Goal: Task Accomplishment & Management: Complete application form

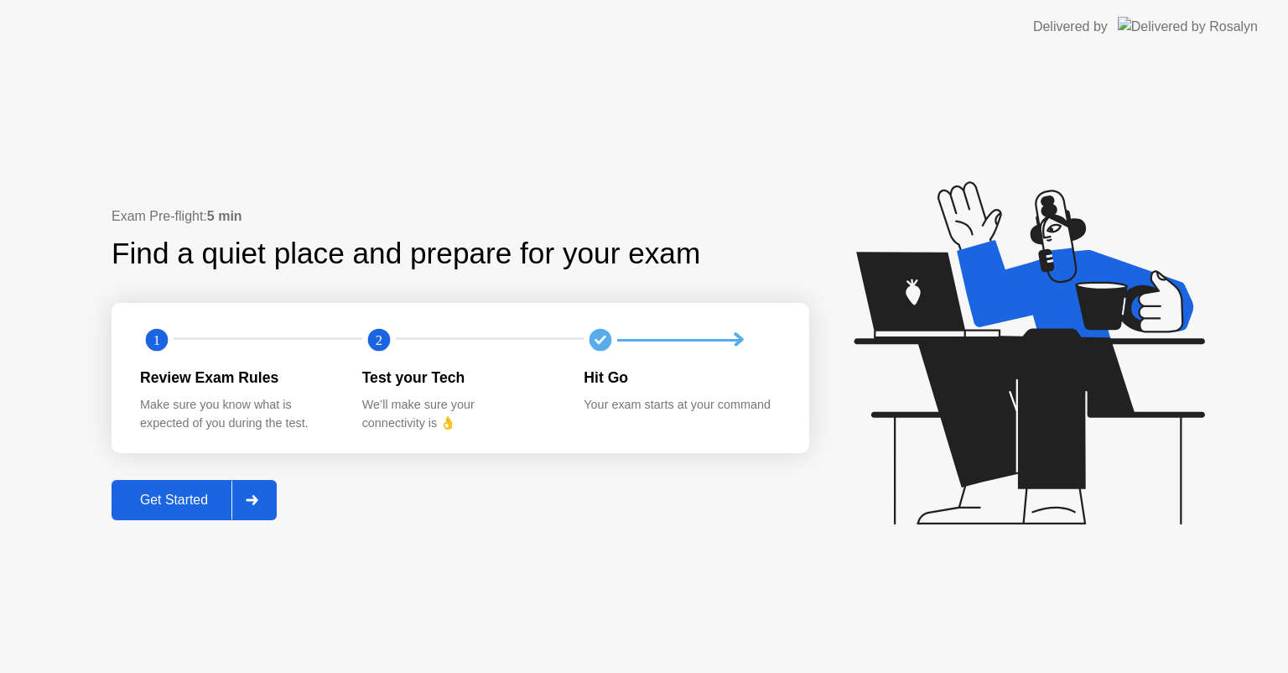
click at [202, 507] on div "Get Started" at bounding box center [174, 499] width 115 height 15
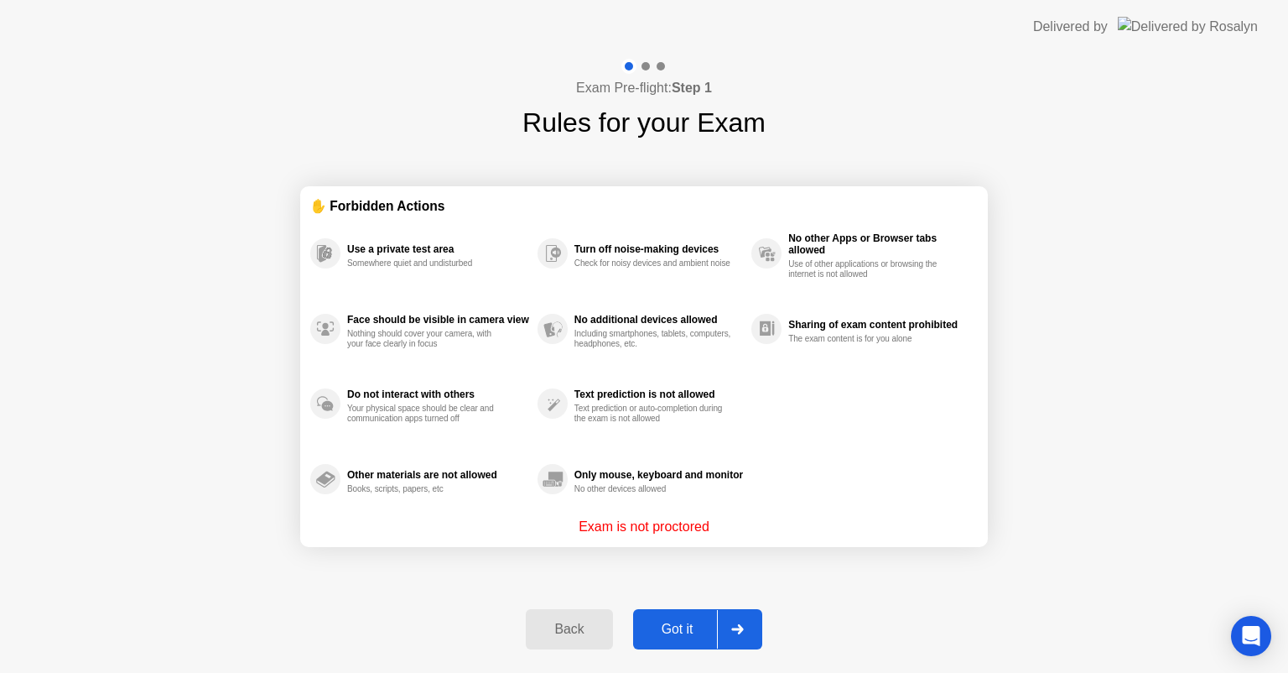
click at [670, 613] on button "Got it" at bounding box center [697, 629] width 129 height 40
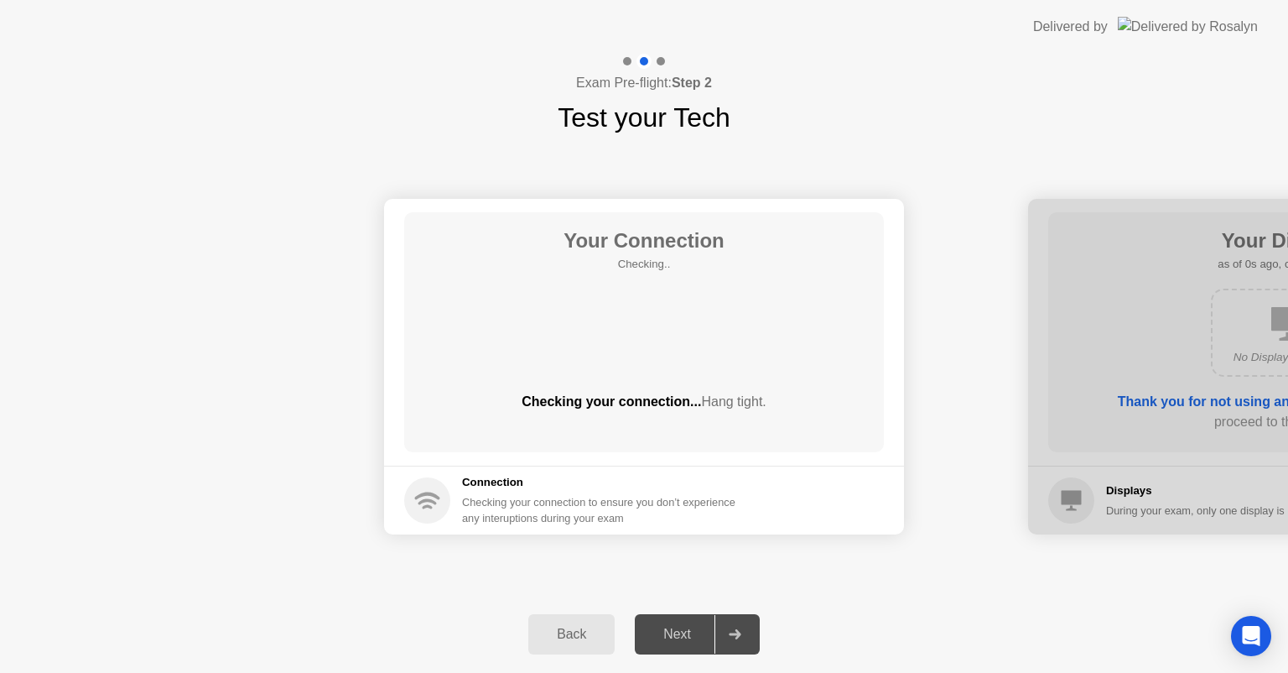
click at [788, 627] on div "Back Next" at bounding box center [644, 634] width 1288 height 77
click at [696, 632] on div "Next" at bounding box center [677, 634] width 75 height 15
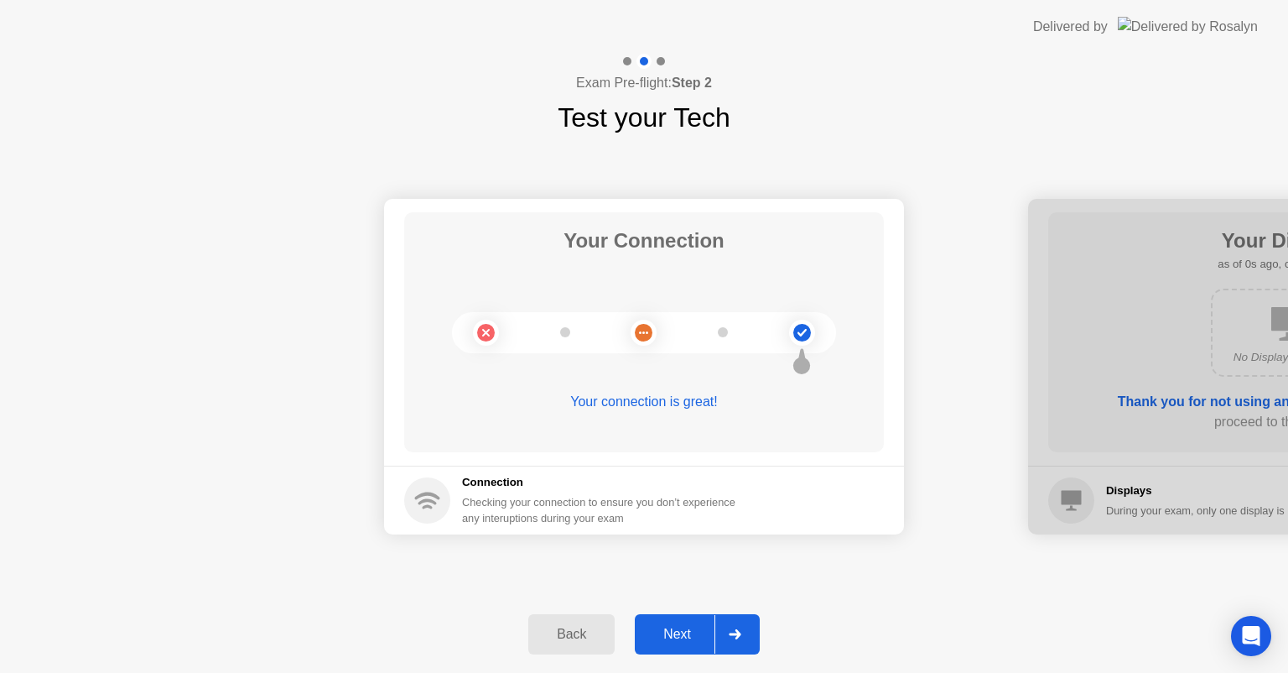
click at [695, 632] on div "Next" at bounding box center [677, 634] width 75 height 15
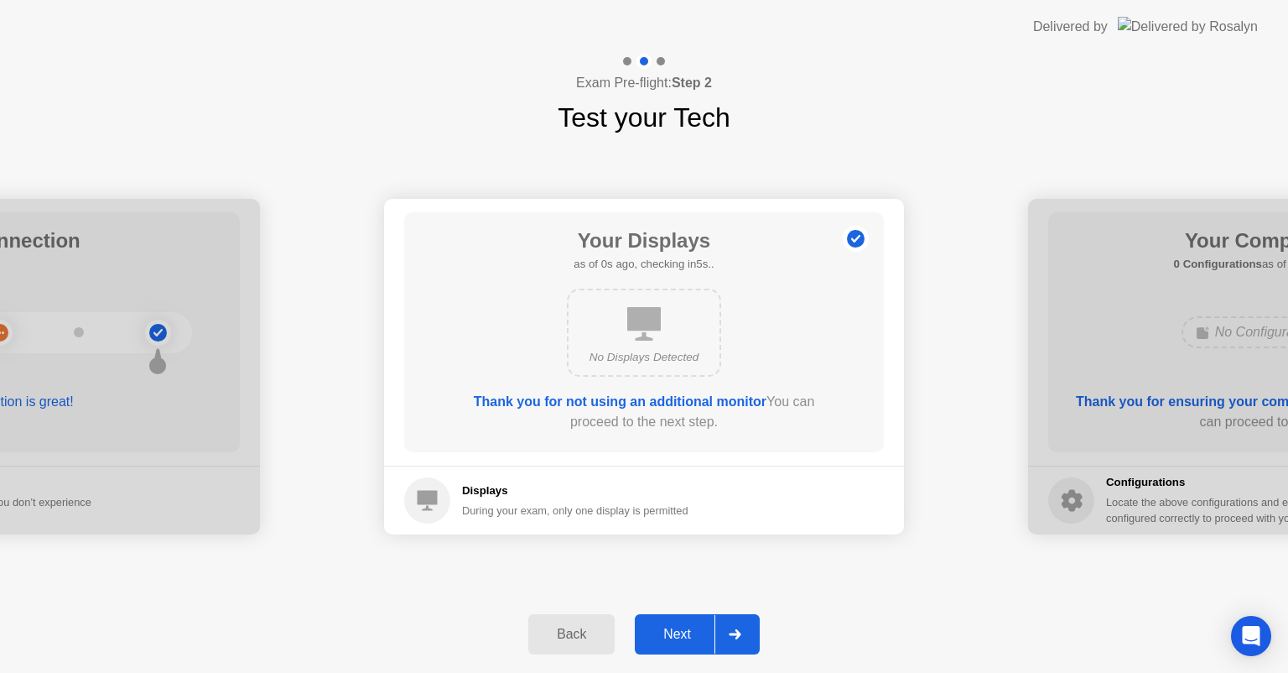
click at [695, 632] on div "Next" at bounding box center [677, 634] width 75 height 15
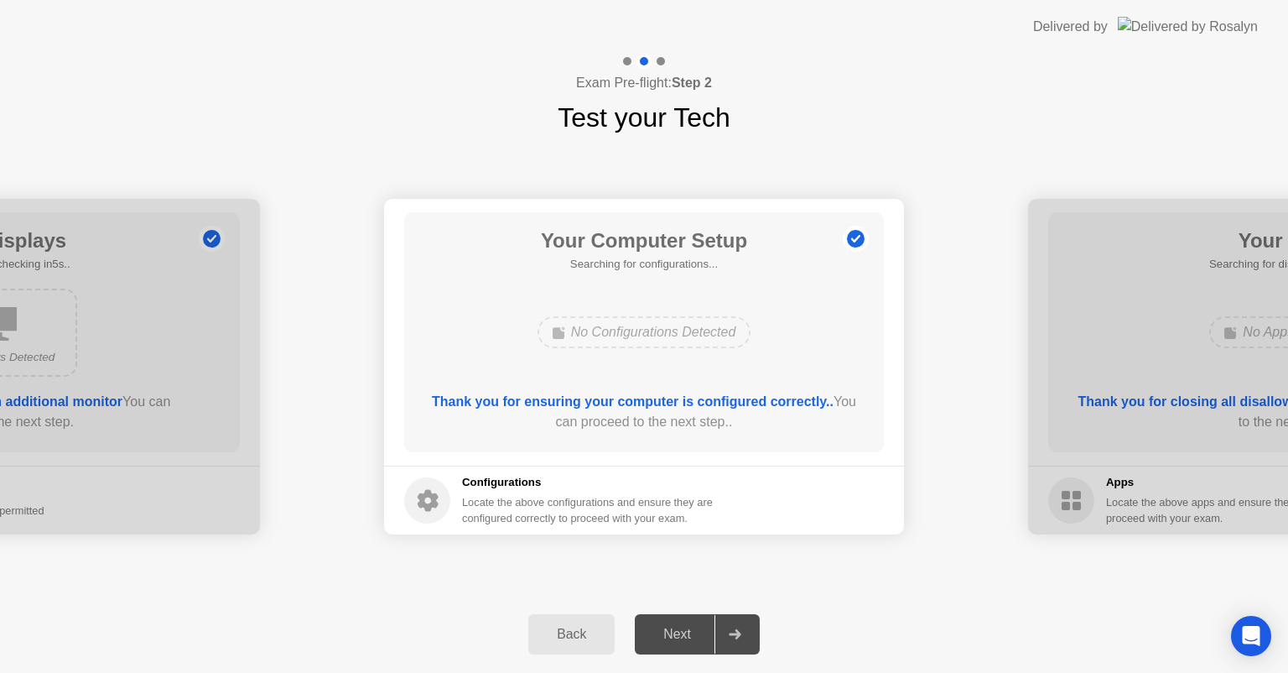
click at [695, 632] on div "Next" at bounding box center [677, 634] width 75 height 15
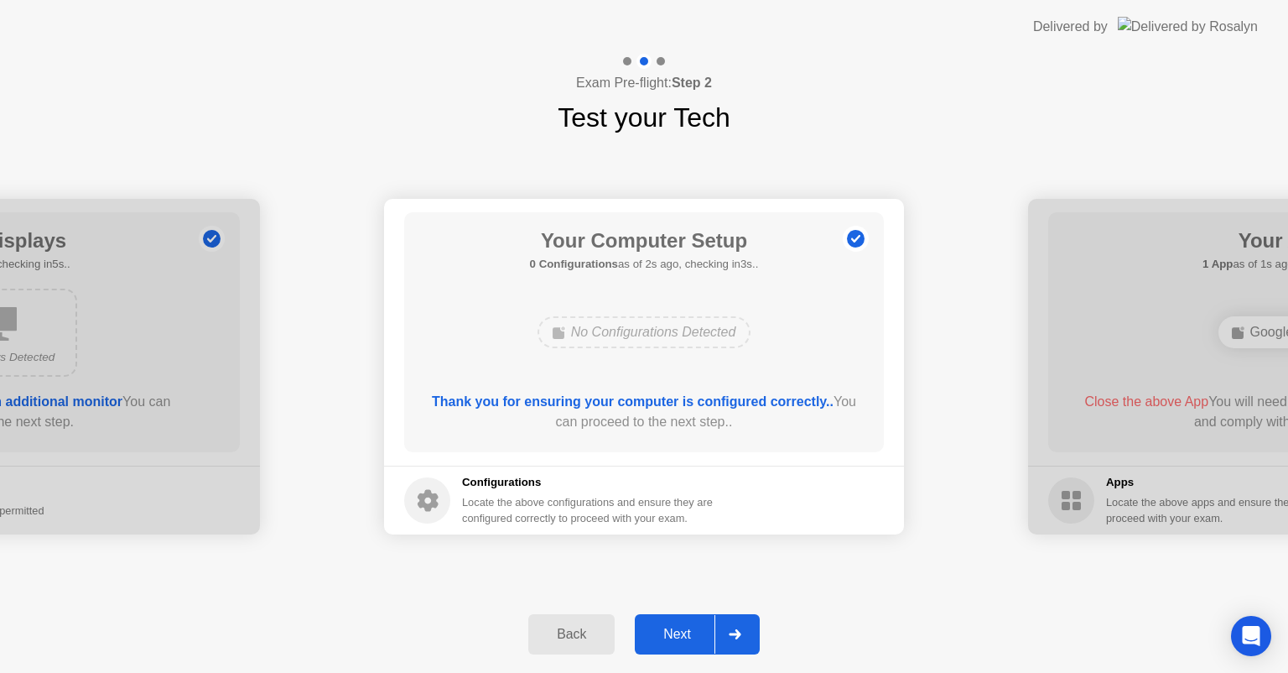
click at [684, 627] on div "Next" at bounding box center [677, 634] width 75 height 15
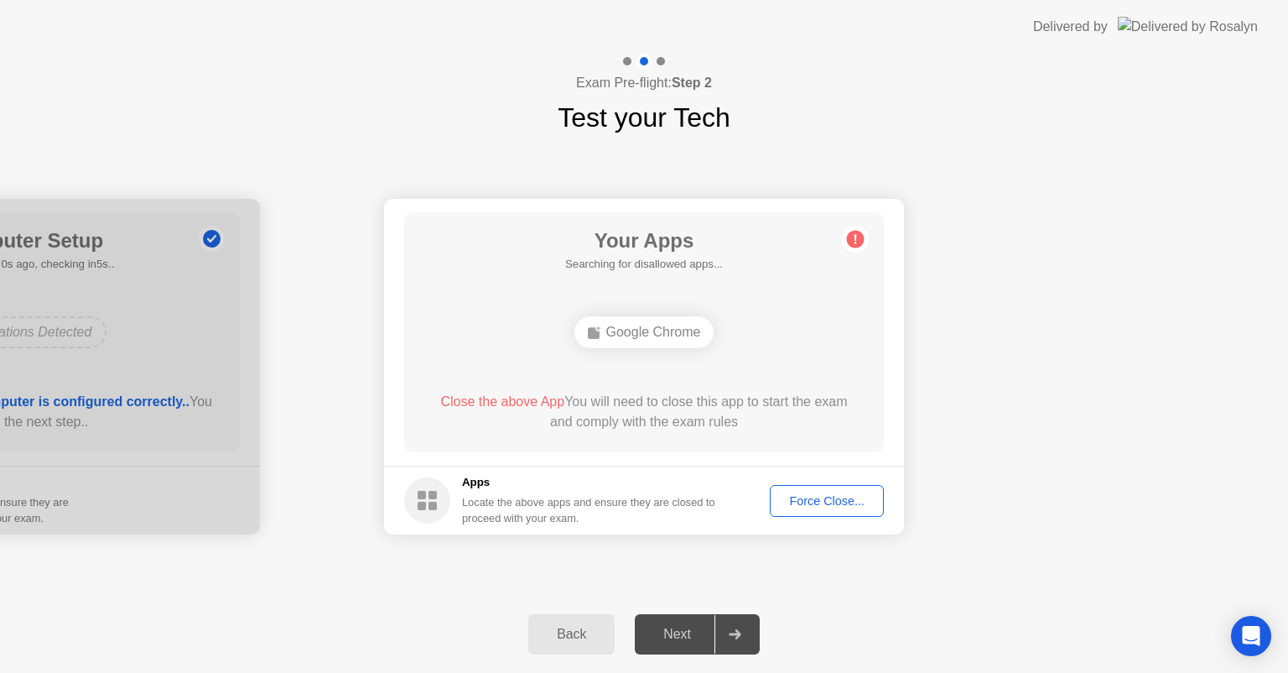
click at [830, 490] on button "Force Close..." at bounding box center [827, 501] width 114 height 32
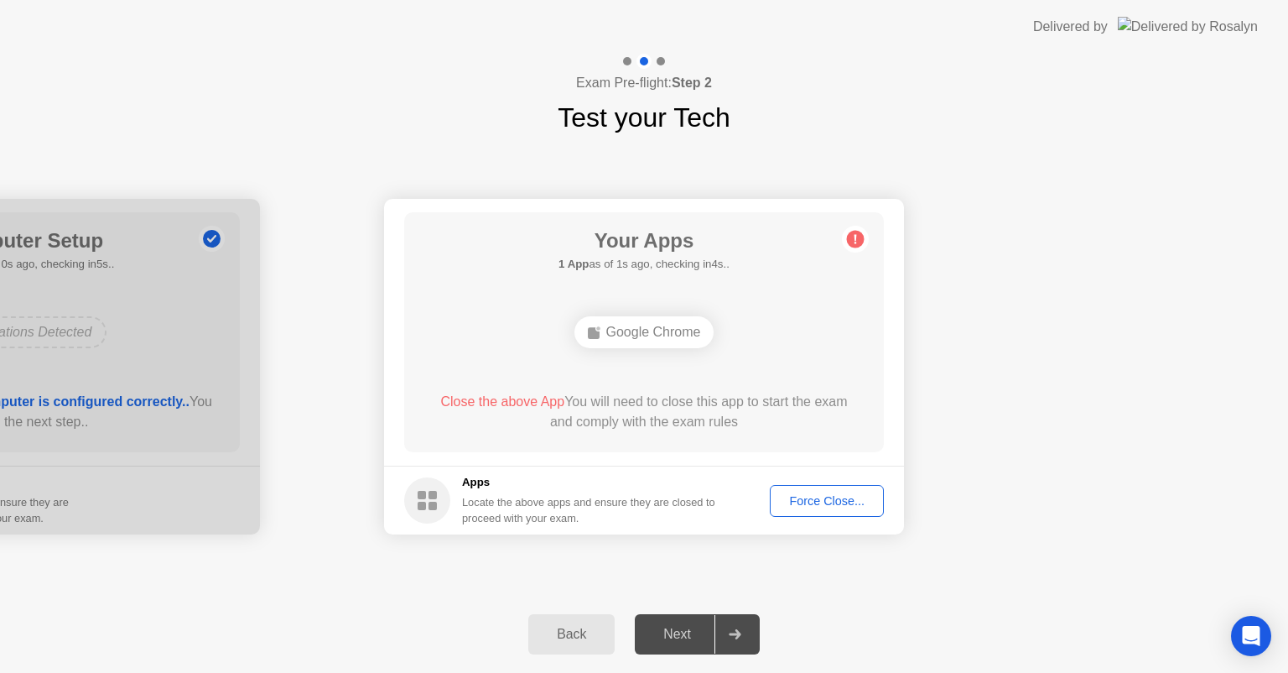
click at [813, 498] on div "Force Close..." at bounding box center [827, 500] width 102 height 13
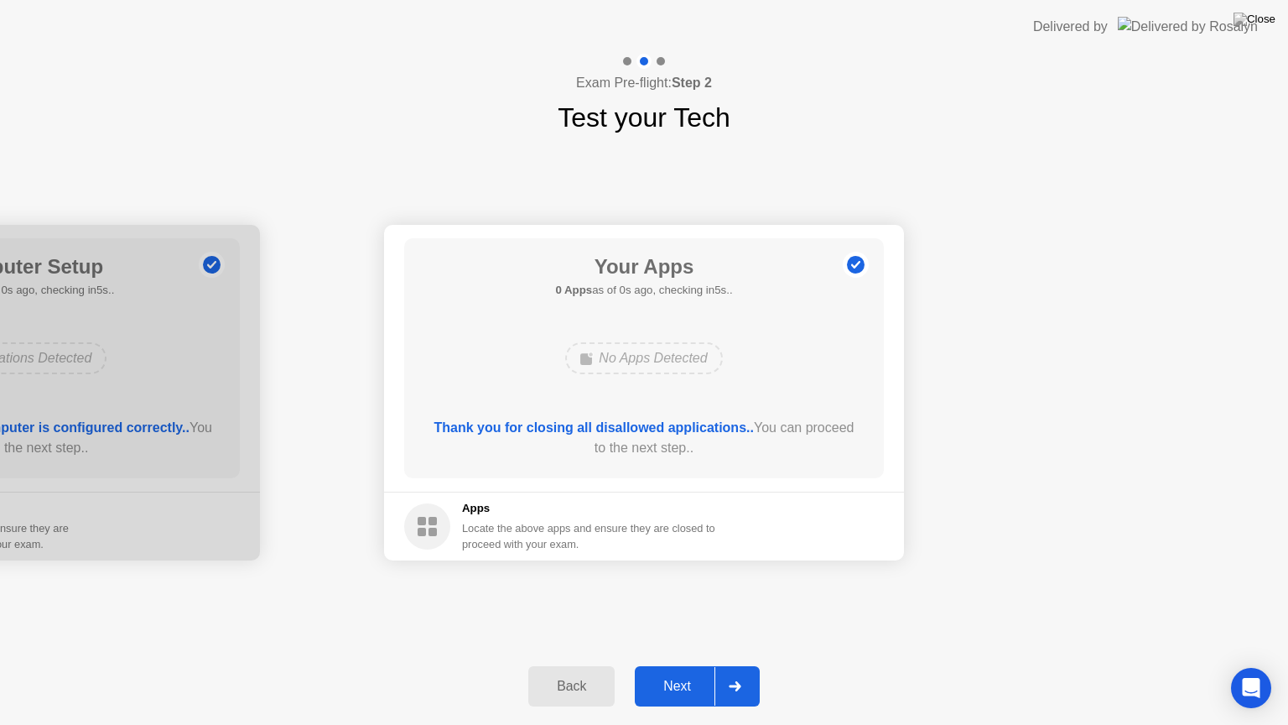
click at [856, 530] on footer "Apps Locate the above apps and ensure they are closed to proceed with your exam." at bounding box center [644, 525] width 520 height 69
click at [714, 672] on div "Back Next" at bounding box center [644, 686] width 1288 height 77
click at [711, 672] on div "Next" at bounding box center [677, 686] width 75 height 15
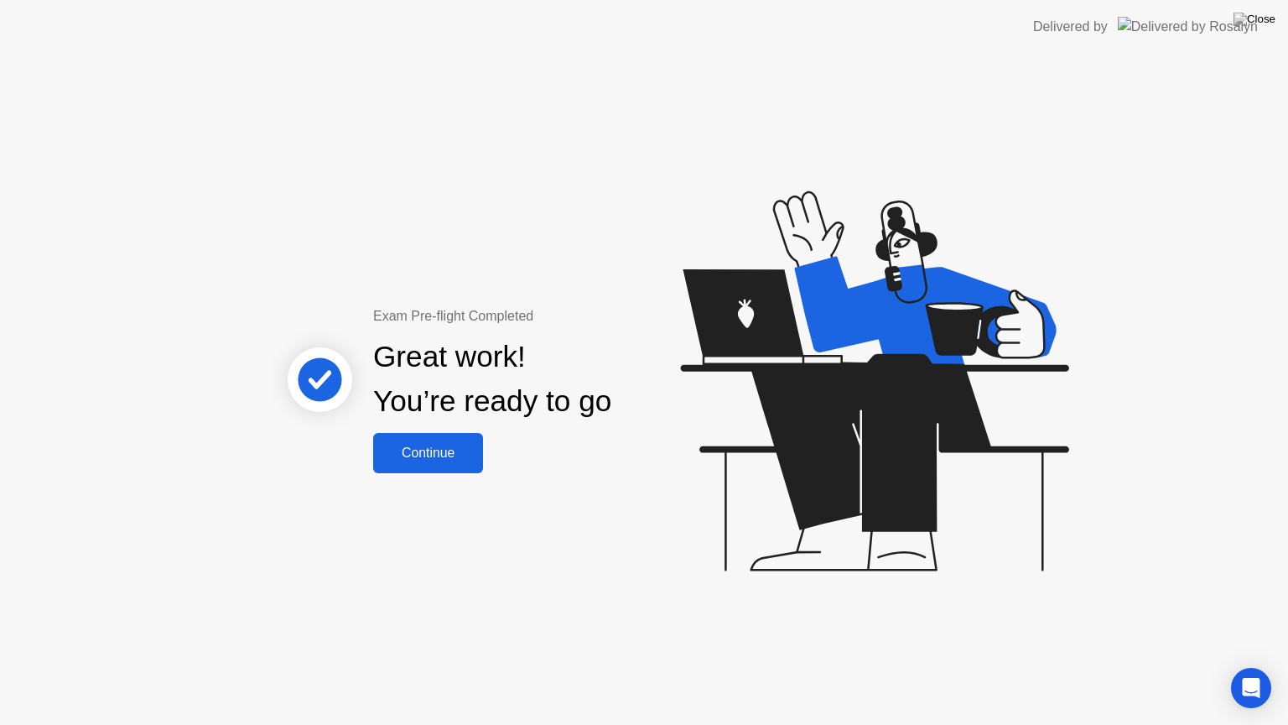
click at [439, 438] on button "Continue" at bounding box center [428, 453] width 110 height 40
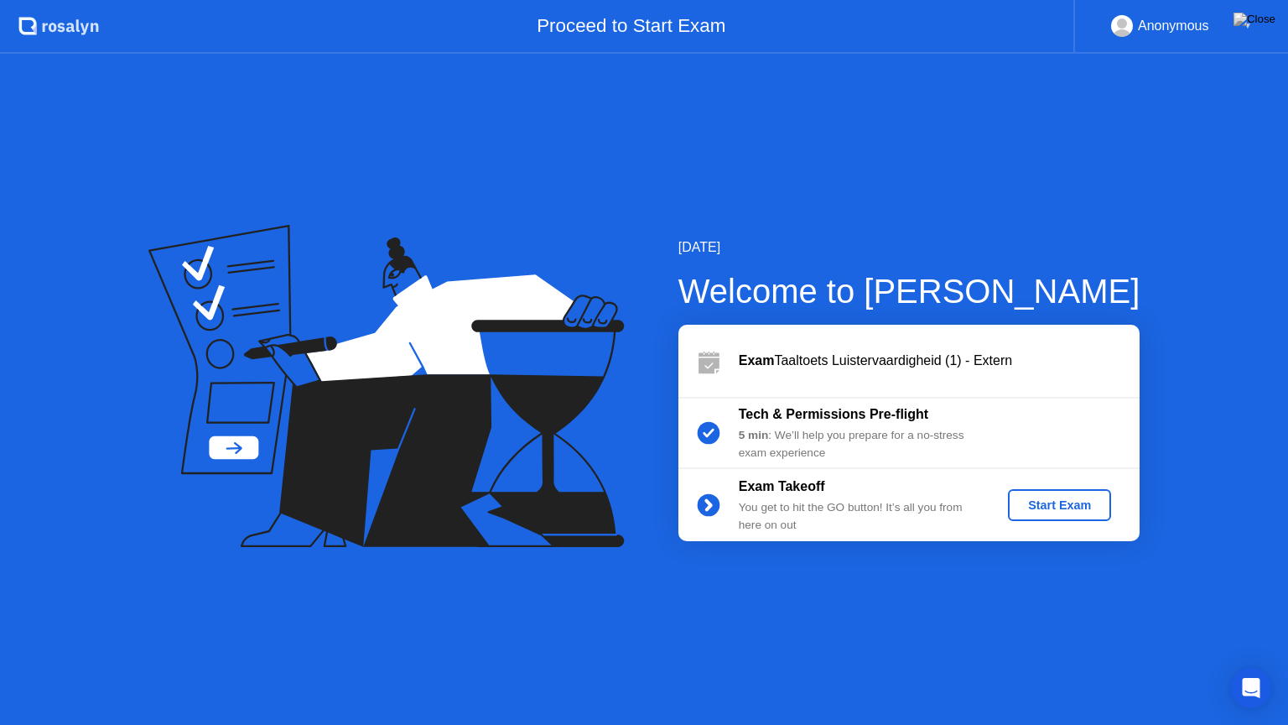
click at [1072, 507] on div "Start Exam" at bounding box center [1060, 504] width 90 height 13
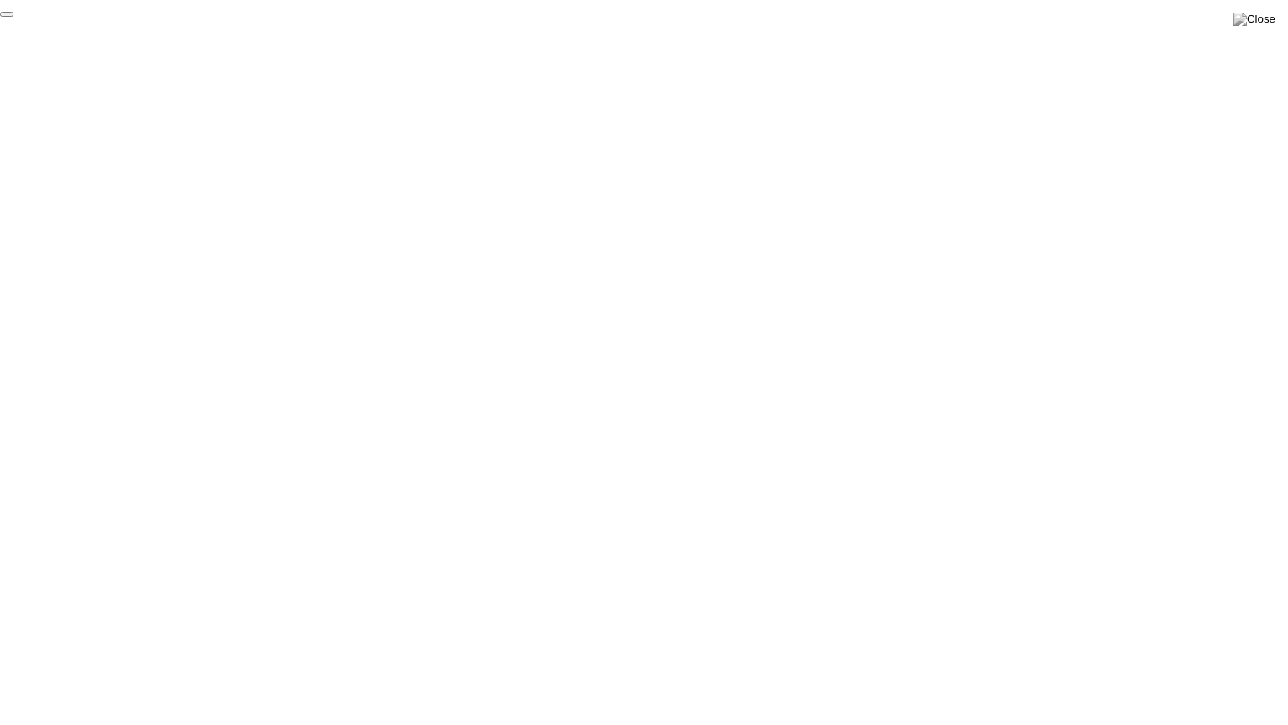
click div "End Proctoring Session"
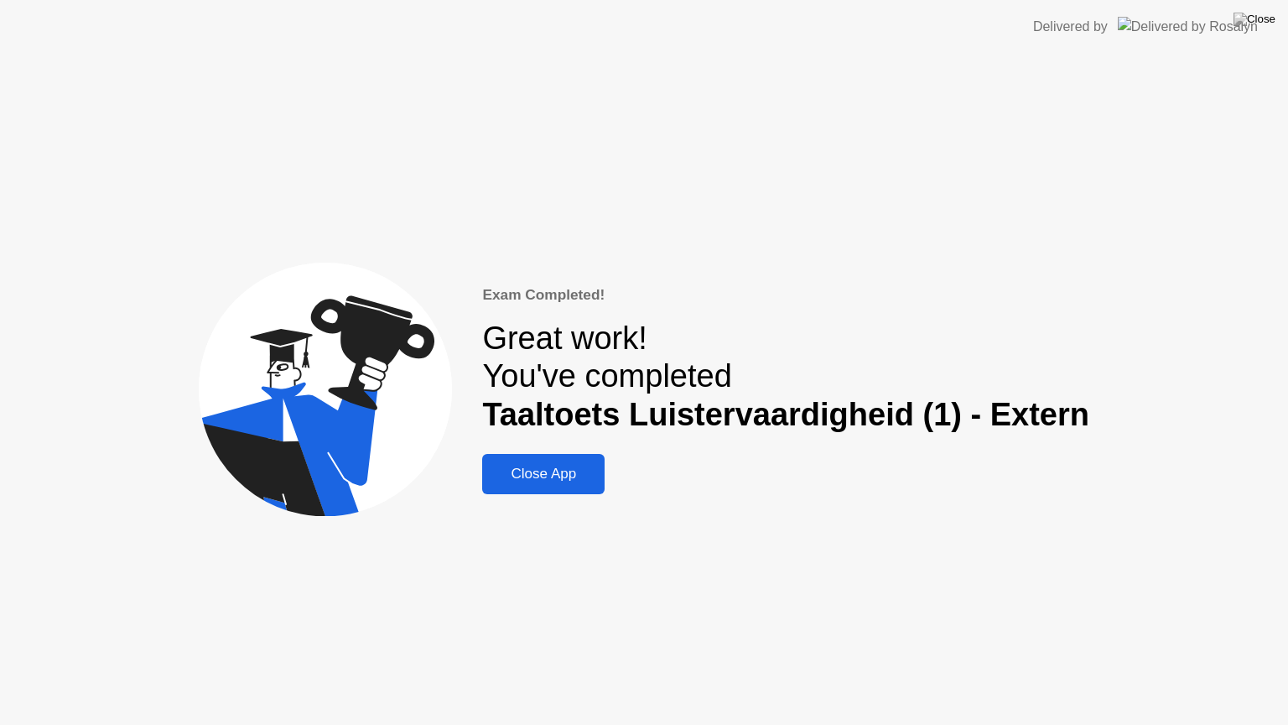
click at [528, 480] on div "Close App" at bounding box center [543, 473] width 112 height 17
